Goal: Find specific page/section: Find specific page/section

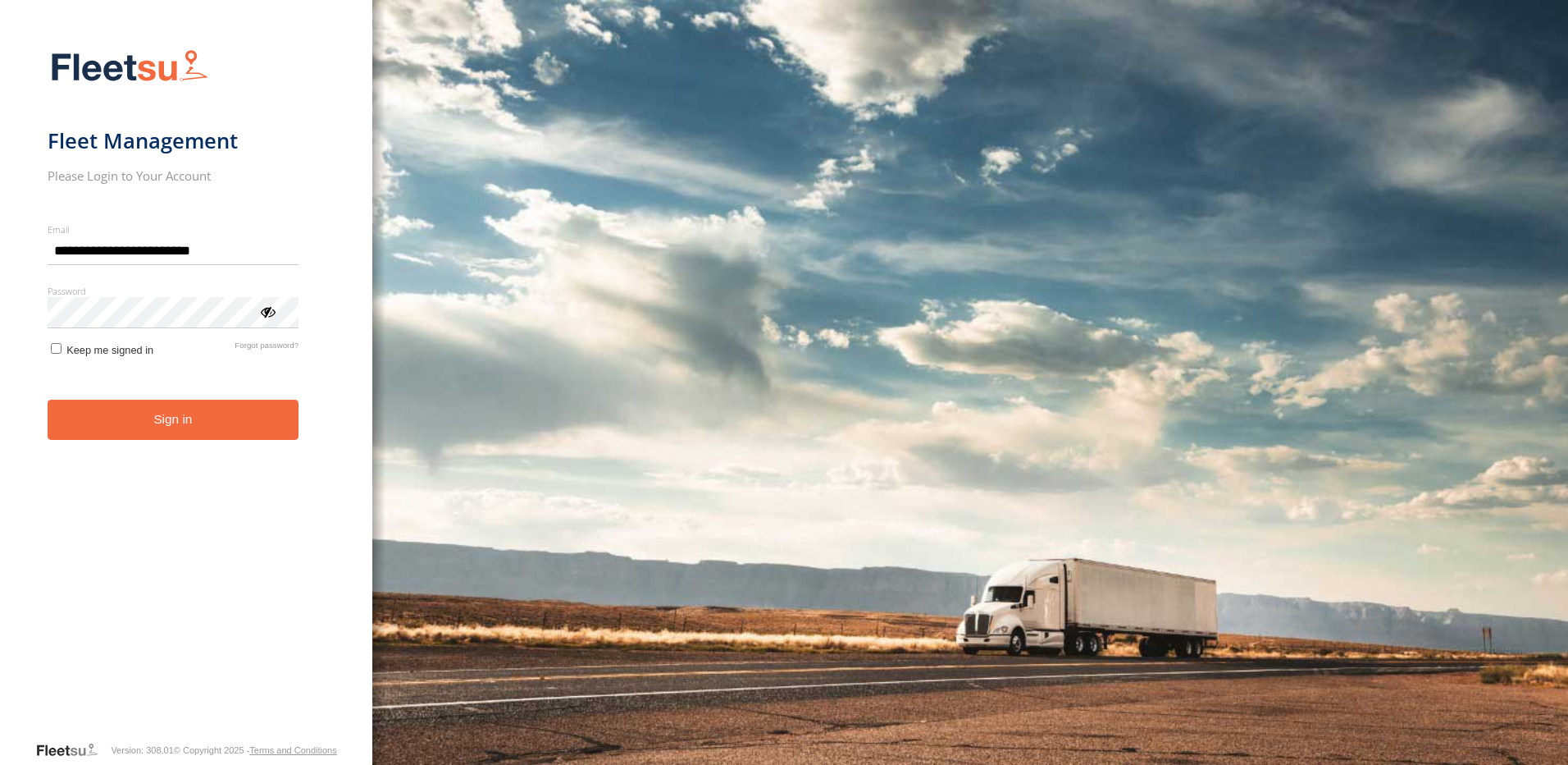
click at [140, 260] on input "**********" at bounding box center [173, 250] width 252 height 30
click at [70, 355] on span "Keep me signed in" at bounding box center [109, 349] width 87 height 13
click at [90, 415] on button "Sign in" at bounding box center [174, 419] width 253 height 40
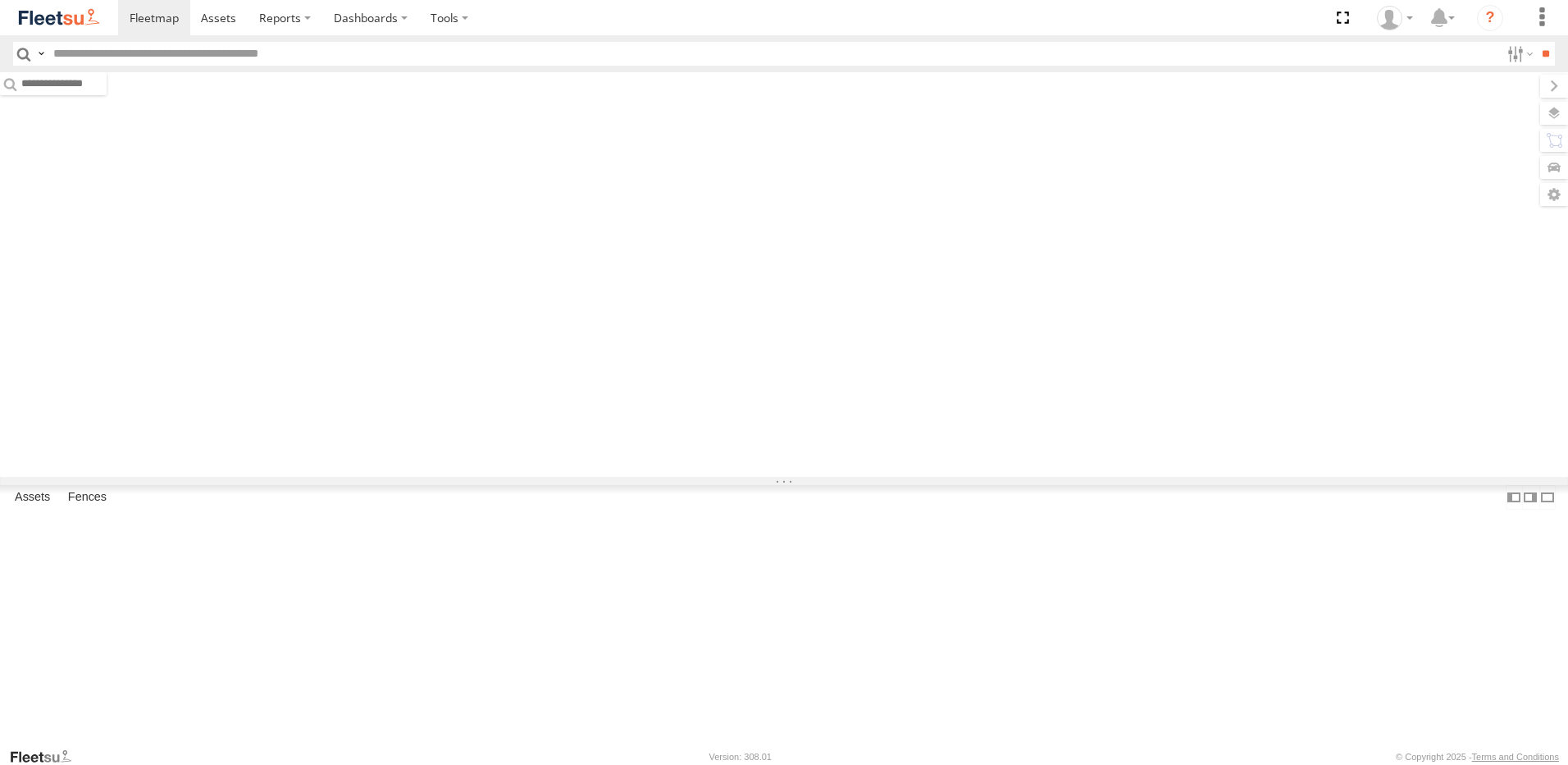
click at [270, 50] on input "text" at bounding box center [773, 53] width 1454 height 24
